Goal: Go to known website: Go to known website

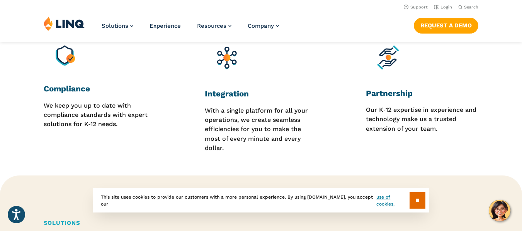
scroll to position [618, 0]
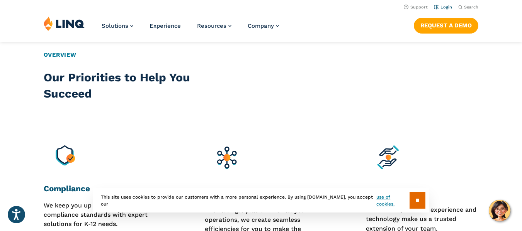
click at [451, 8] on link "Login" at bounding box center [443, 7] width 18 height 5
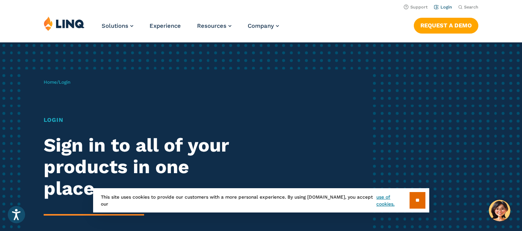
click at [444, 8] on link "Login" at bounding box center [443, 7] width 18 height 5
click at [61, 122] on h1 "Login" at bounding box center [144, 120] width 201 height 9
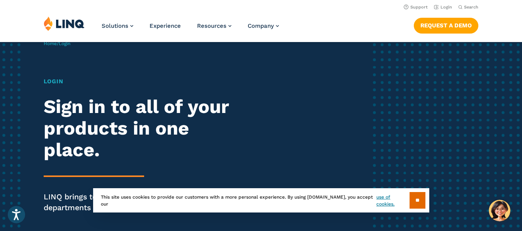
click at [120, 166] on div "Login Sign in to all of your products in one place. LINQ brings together studen…" at bounding box center [144, 156] width 201 height 158
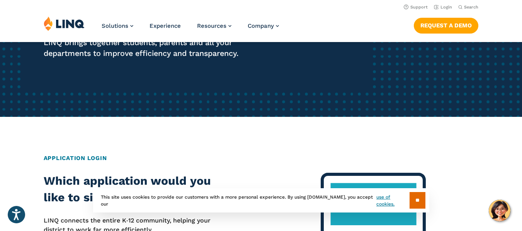
scroll to position [77, 0]
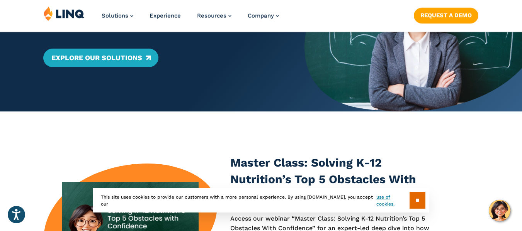
scroll to position [193, 0]
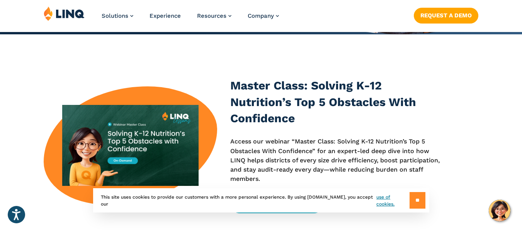
click at [416, 197] on input "**" at bounding box center [417, 200] width 16 height 17
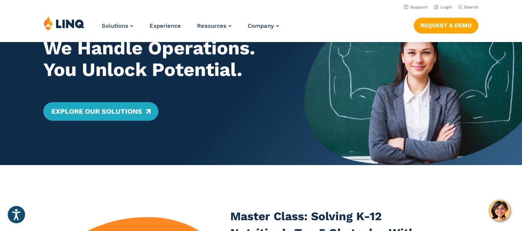
scroll to position [0, 0]
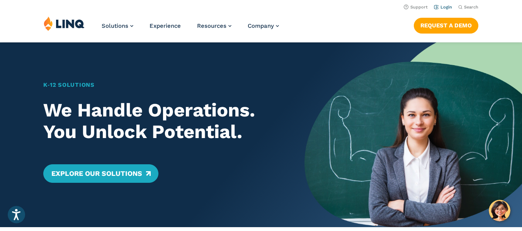
click at [442, 8] on link "Login" at bounding box center [443, 7] width 18 height 5
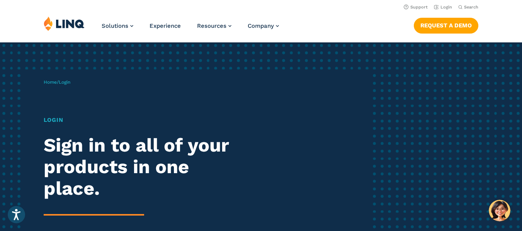
click at [52, 118] on h1 "Login" at bounding box center [144, 120] width 201 height 9
click at [72, 215] on hr at bounding box center [94, 215] width 100 height 2
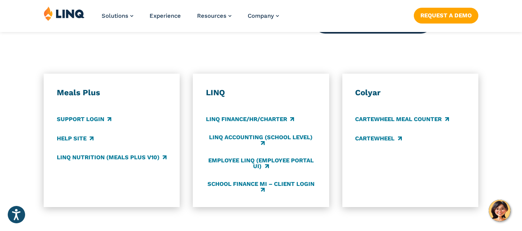
scroll to position [425, 0]
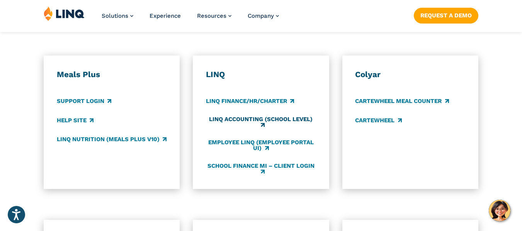
click at [252, 122] on link "LINQ Accounting (school level)" at bounding box center [261, 122] width 110 height 13
click at [257, 168] on link "School Finance MI – Client Login" at bounding box center [261, 169] width 110 height 13
